Goal: Communication & Community: Answer question/provide support

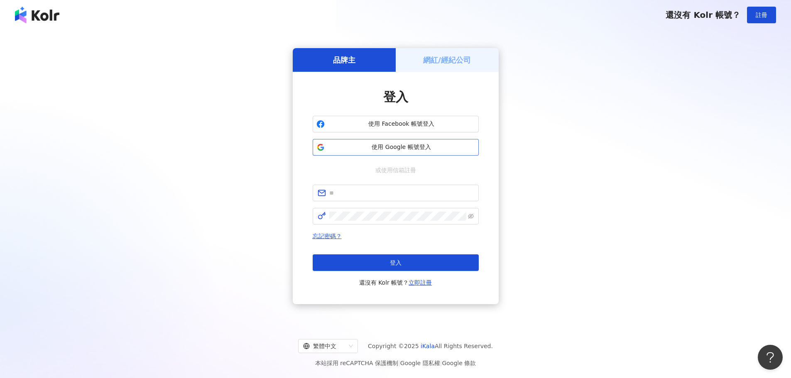
click at [344, 143] on span "使用 Google 帳號登入" at bounding box center [401, 147] width 147 height 8
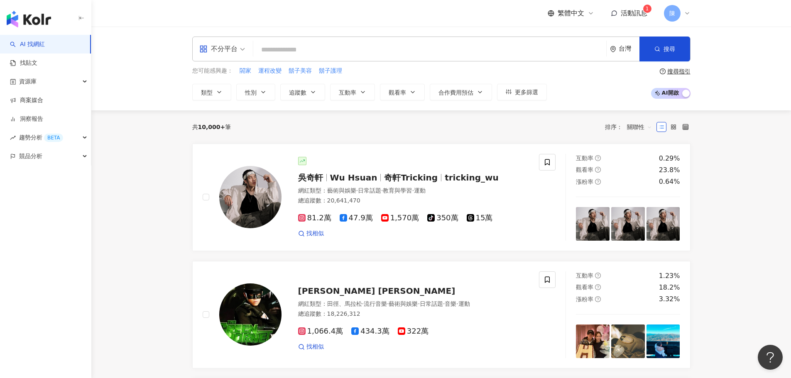
drag, startPoint x: 38, startPoint y: 243, endPoint x: 60, endPoint y: 241, distance: 22.5
click at [38, 243] on div "AI 找網紅 找貼文 資源庫 商案媒合 洞察報告 趨勢分析 BETA 競品分析" at bounding box center [45, 206] width 91 height 343
click at [638, 15] on span "活動訊息" at bounding box center [634, 13] width 27 height 8
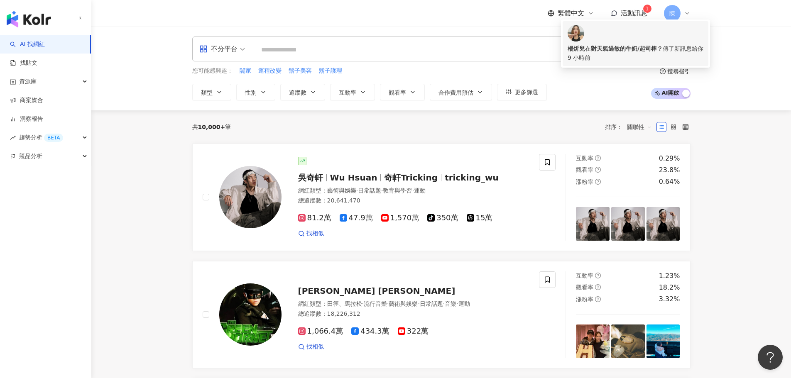
click at [628, 44] on div "[PERSON_NAME] 對天氣過敏的牛奶/起司棒？ 傳了新訊息給你" at bounding box center [635, 48] width 136 height 9
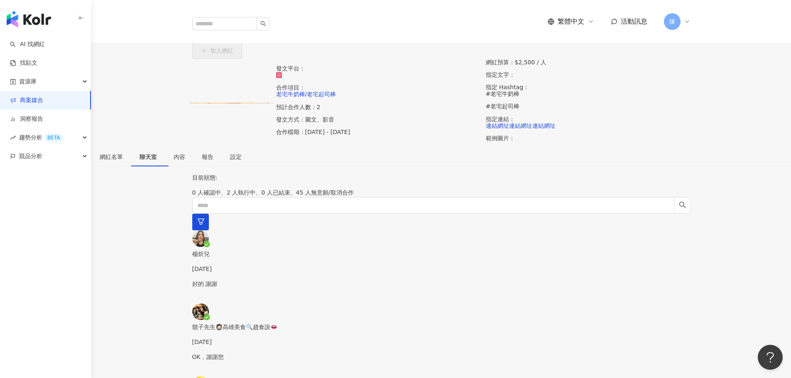
click at [280, 279] on div "好的 謝謝 1" at bounding box center [441, 291] width 498 height 24
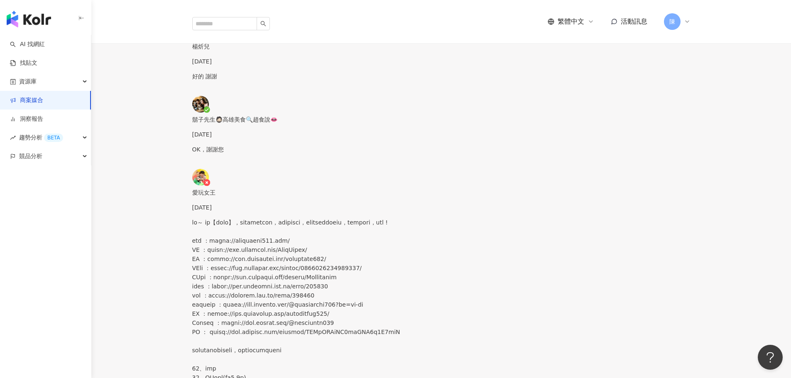
scroll to position [2336, 0]
